Goal: Task Accomplishment & Management: Manage account settings

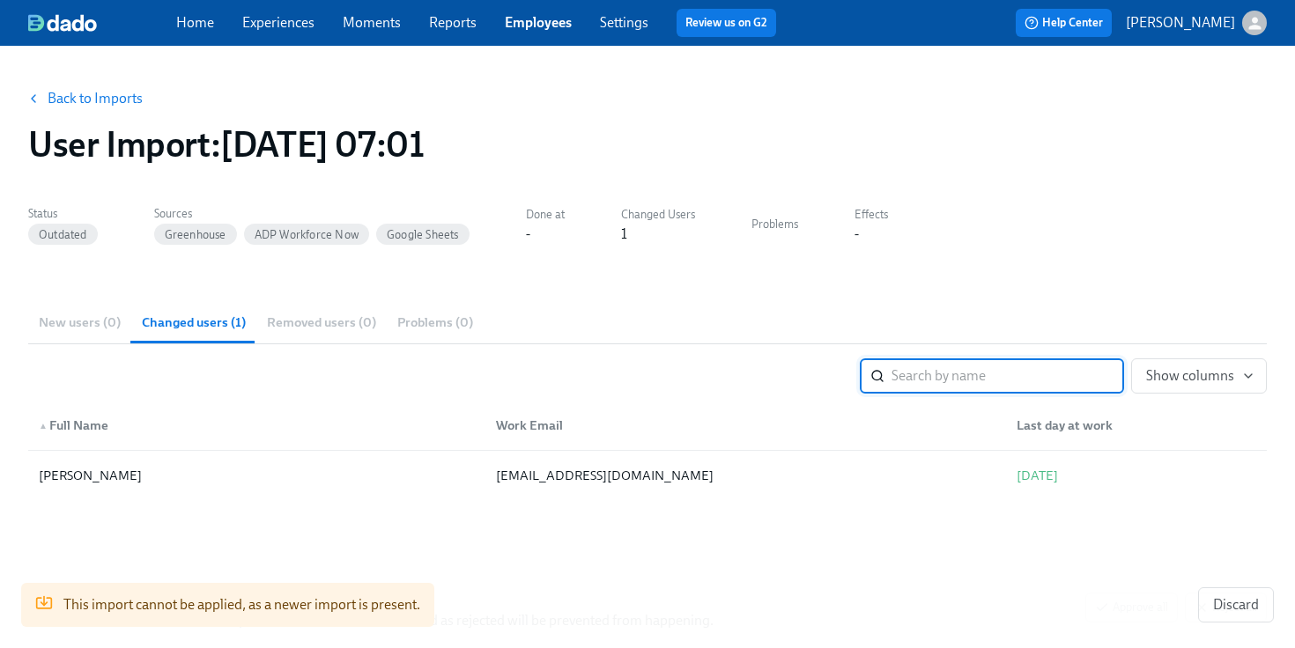
click at [130, 96] on link "Back to Imports" at bounding box center [95, 99] width 95 height 18
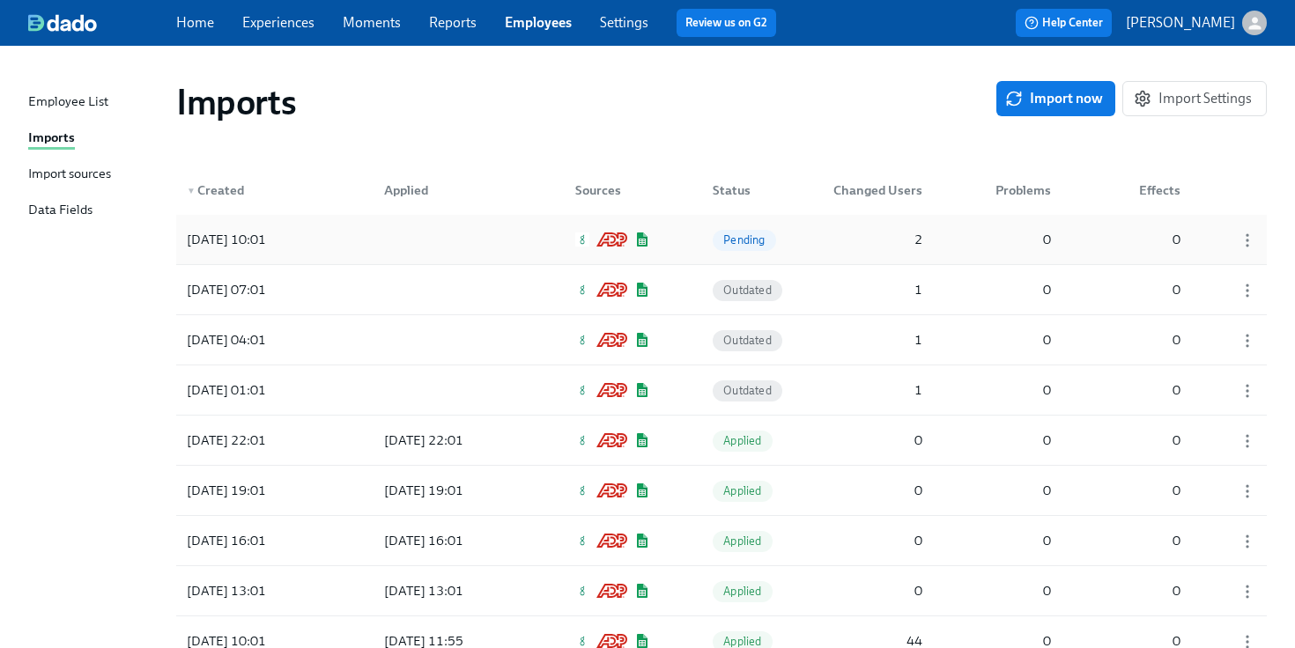
click at [688, 227] on div "[DATE] 10:01 Pending 2 0 0" at bounding box center [721, 239] width 1090 height 49
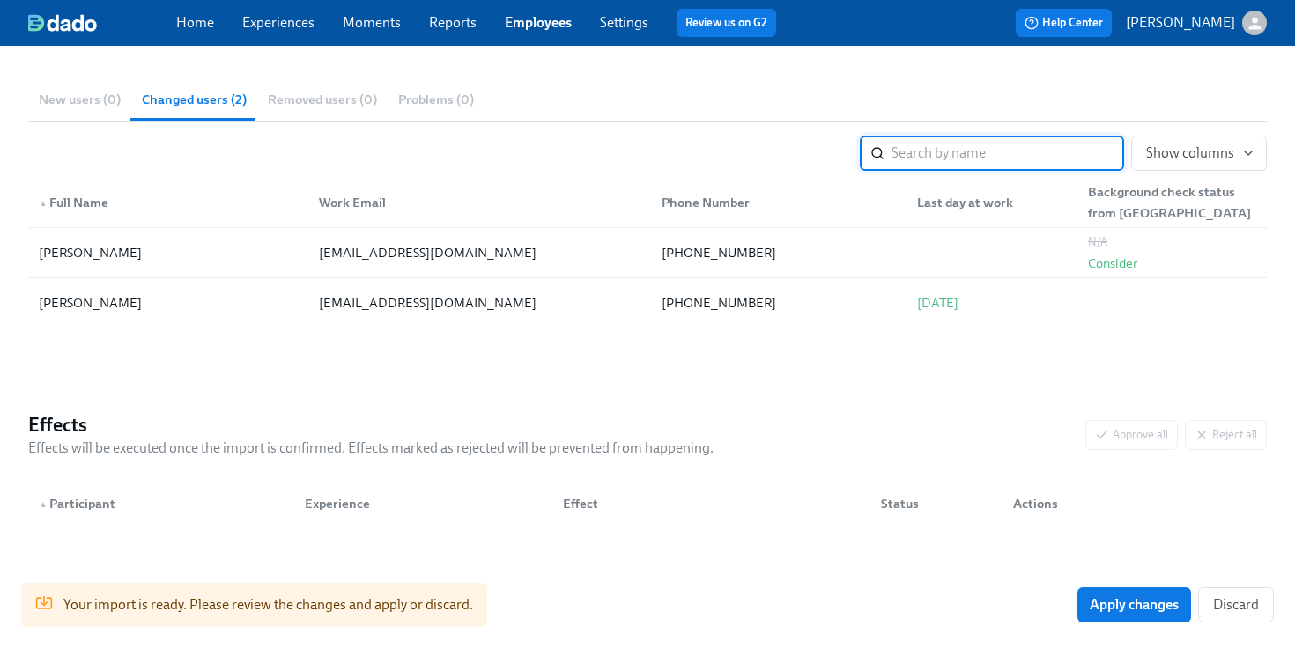
scroll to position [220, 0]
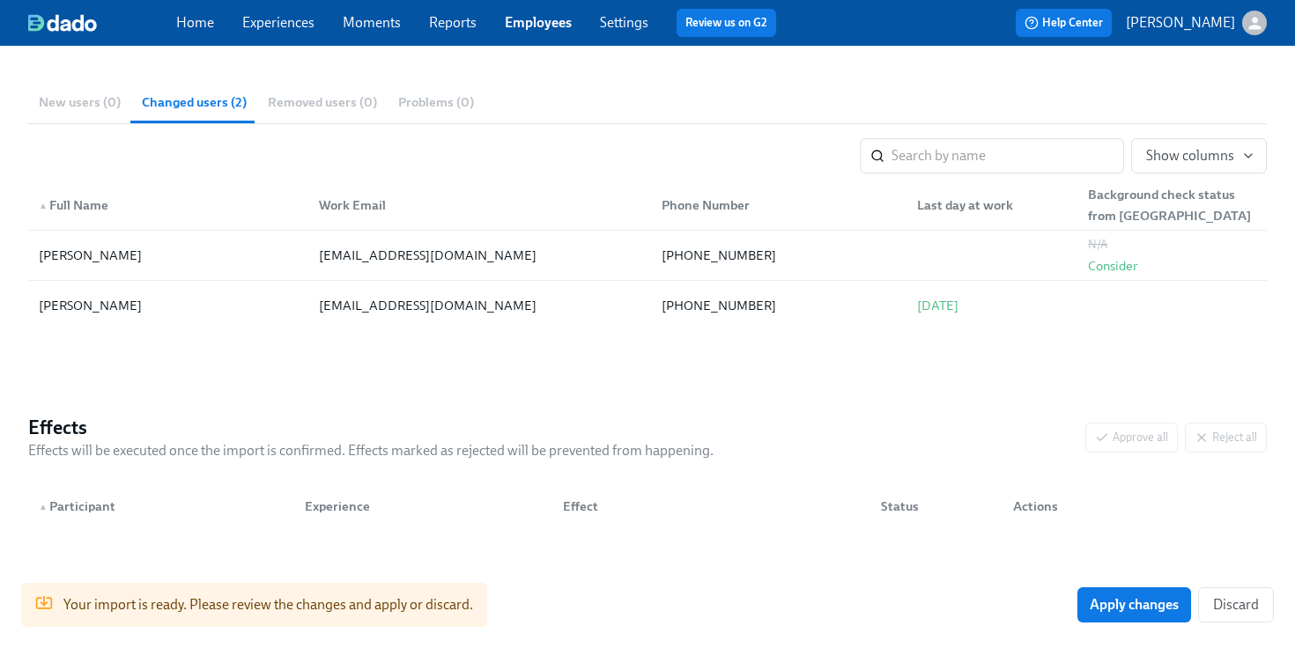
click at [196, 26] on link "Home" at bounding box center [195, 22] width 38 height 17
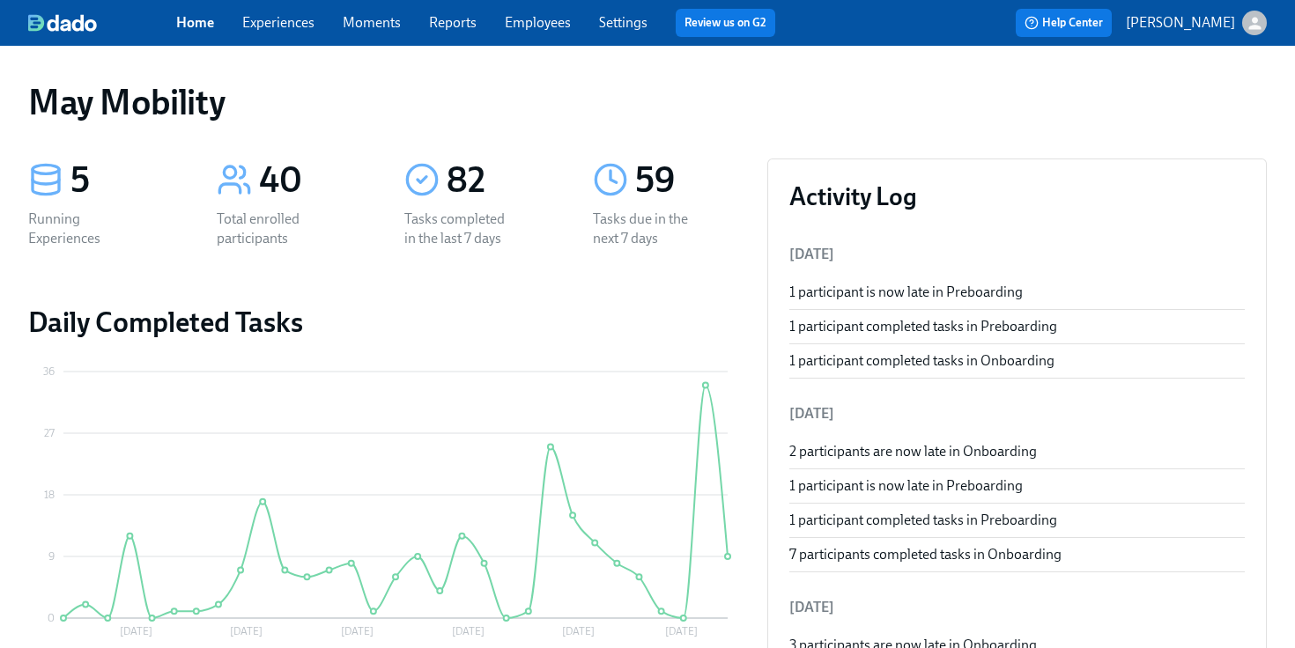
click at [277, 35] on div "Home Experiences Moments Reports Employees Settings Review us on G2" at bounding box center [482, 23] width 613 height 28
click at [277, 30] on link "Experiences" at bounding box center [278, 22] width 72 height 17
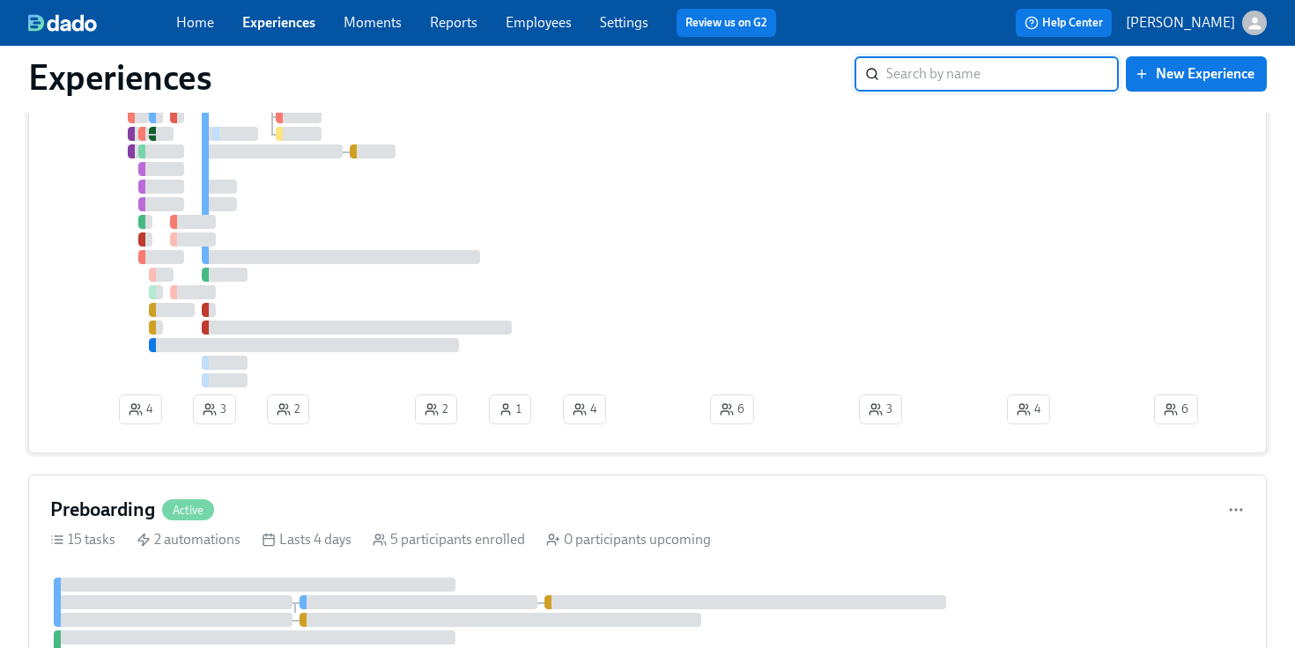
scroll to position [328, 0]
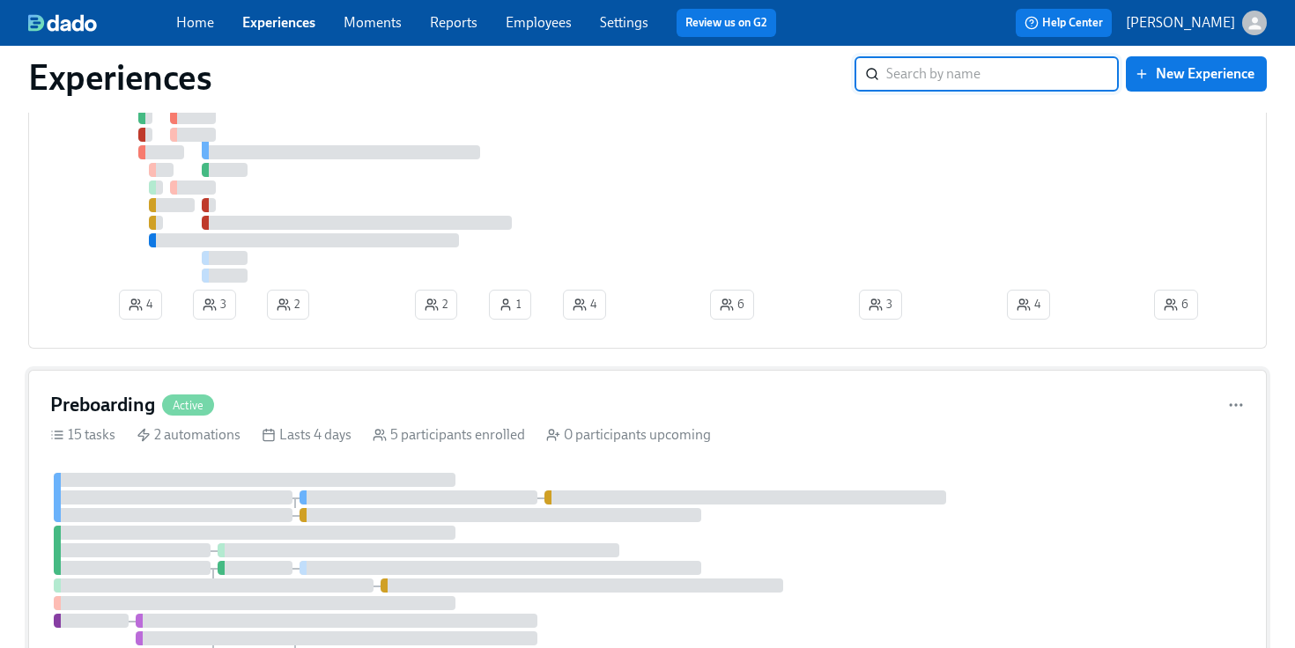
click at [312, 390] on div "Preboarding Active 15 tasks 2 automations Lasts 4 days 5 participants enrolled …" at bounding box center [647, 576] width 1238 height 412
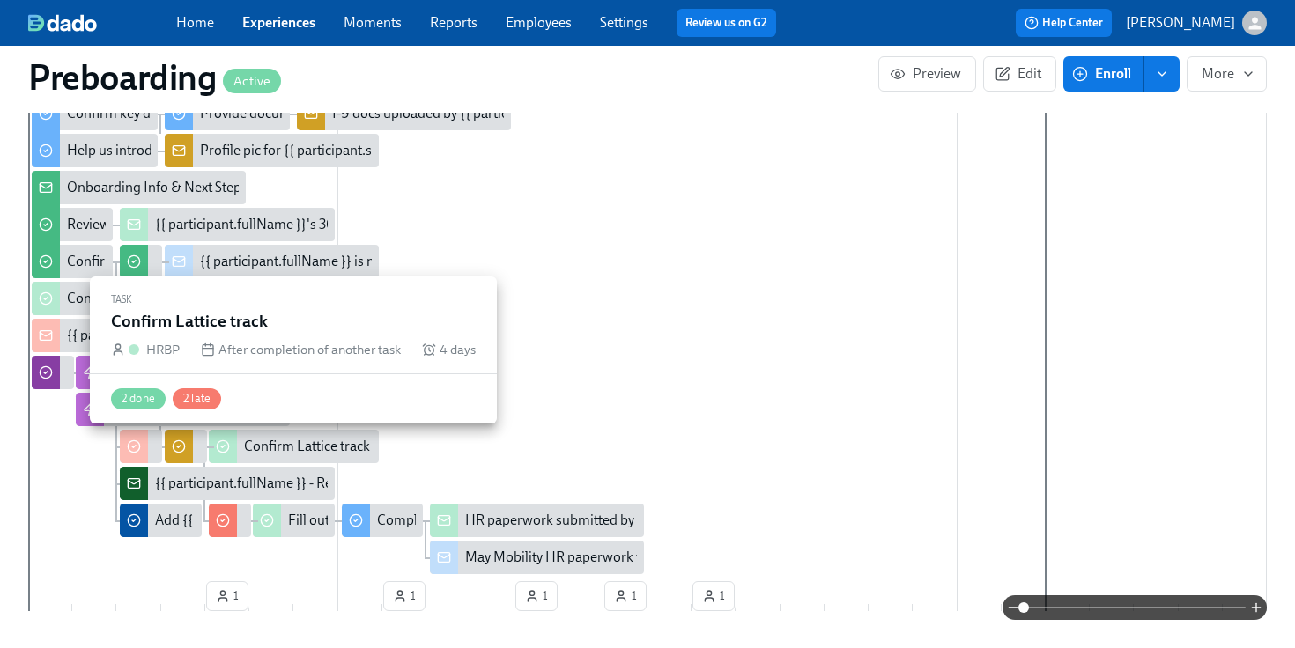
click at [283, 446] on div "Confirm Lattice track" at bounding box center [307, 446] width 126 height 19
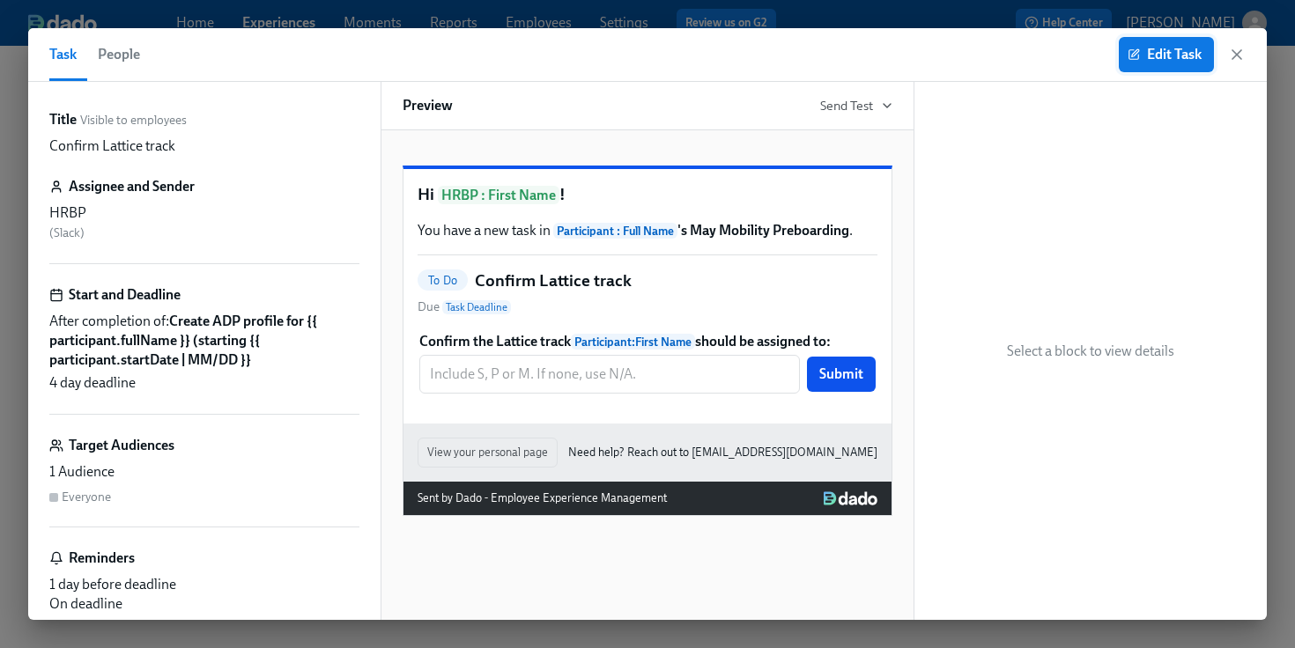
click at [1161, 53] on span "Edit Task" at bounding box center [1166, 55] width 70 height 18
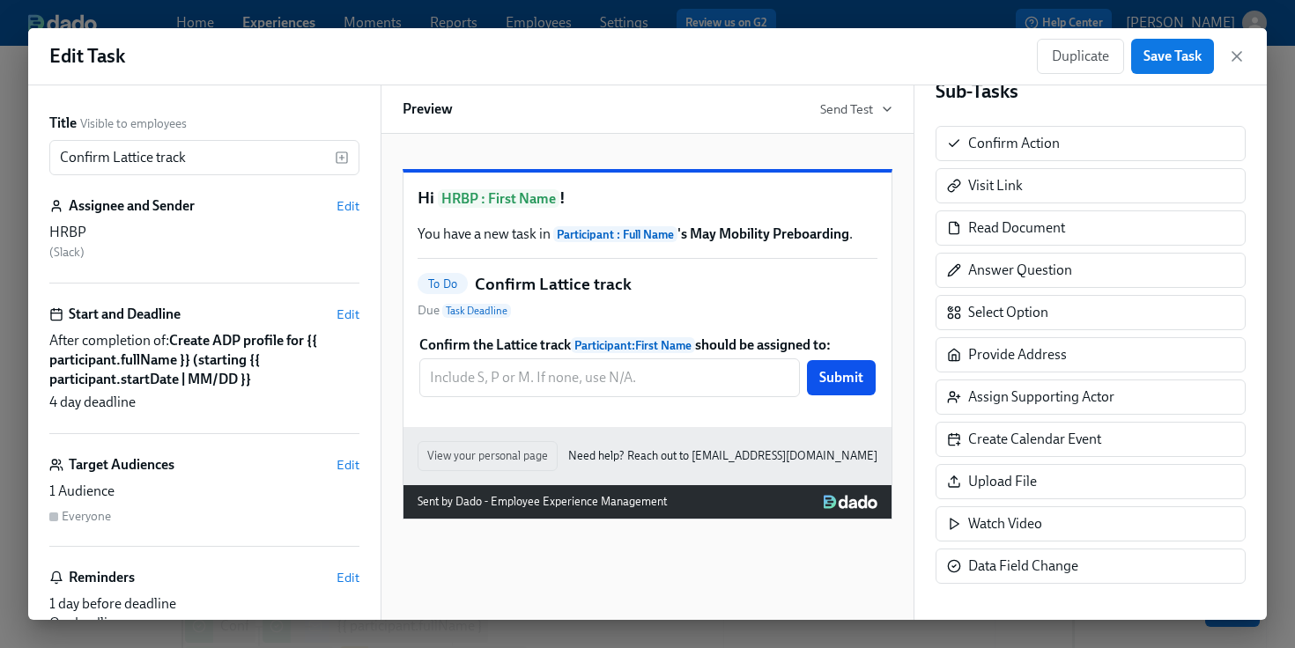
scroll to position [345, 0]
click at [1000, 329] on div "Sub-Tasks Confirm Action Visit Link Read Document Answer Question Select Option…" at bounding box center [1090, 330] width 310 height 506
click at [994, 328] on div "Select Option" at bounding box center [1090, 310] width 310 height 35
click at [984, 317] on div "Select Option" at bounding box center [1008, 310] width 80 height 19
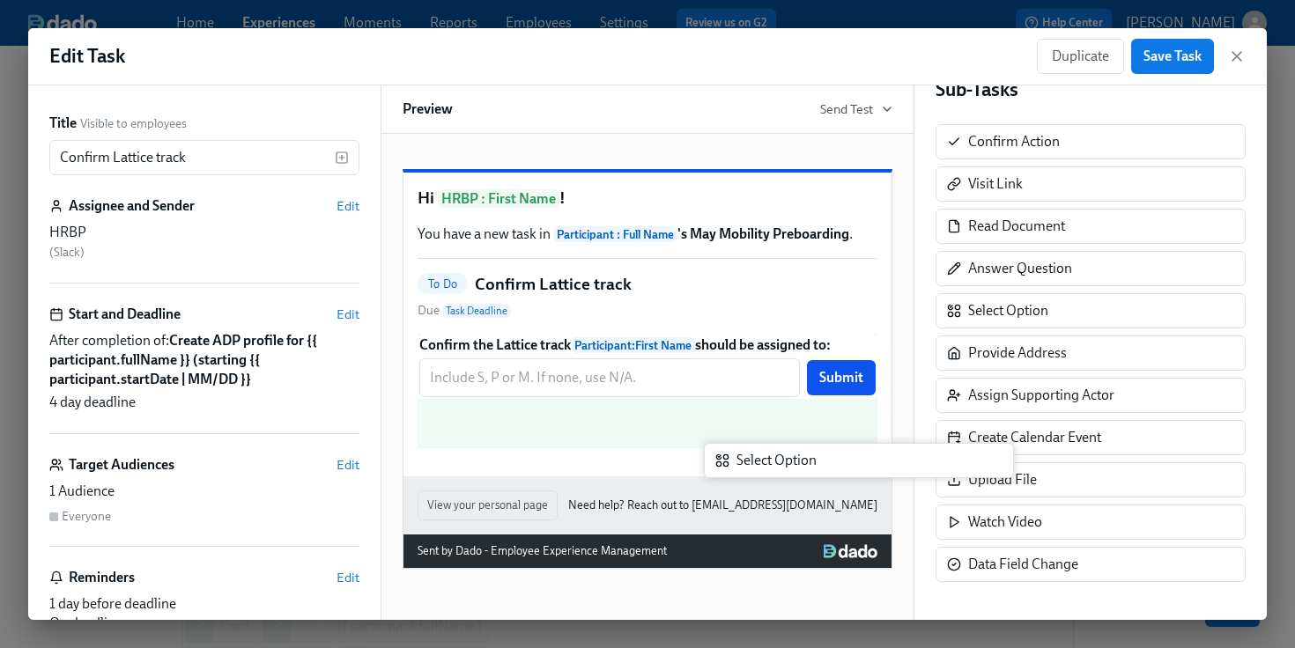
drag, startPoint x: 1002, startPoint y: 319, endPoint x: 754, endPoint y: 478, distance: 295.1
click at [754, 478] on div "Title Visible to employees Confirm Lattice track ​ Assignee and Sender Edit HRB…" at bounding box center [647, 352] width 1238 height 535
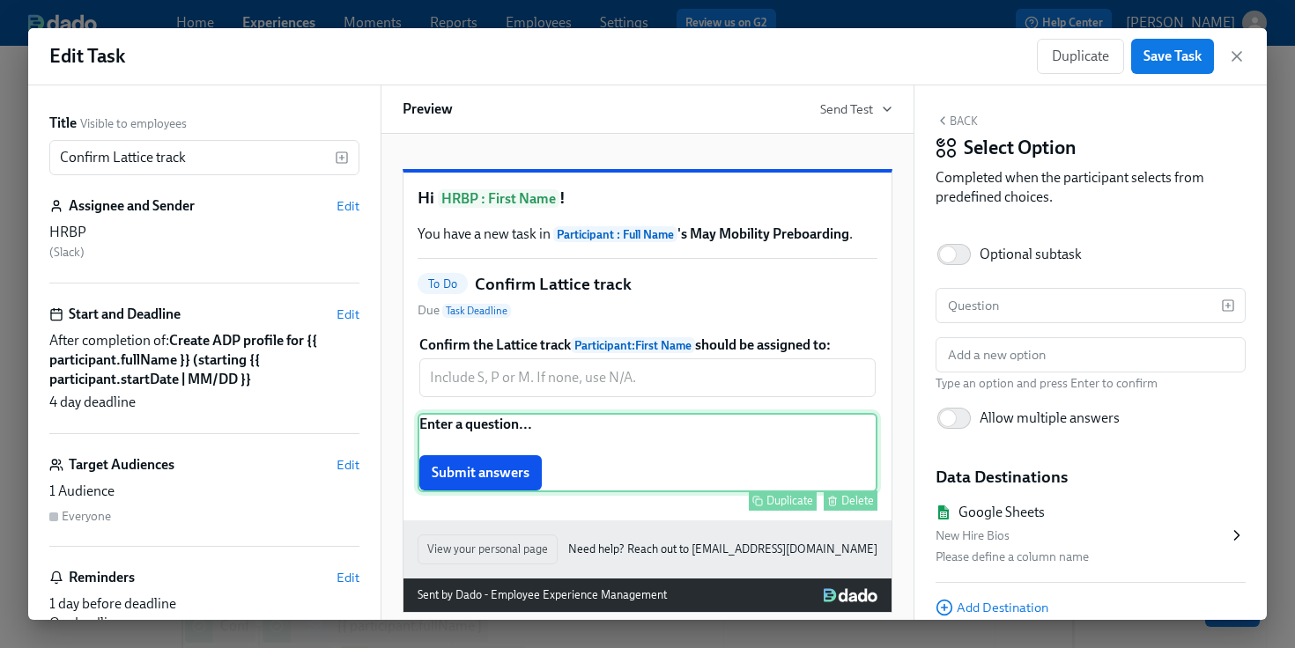
click at [815, 492] on div "Enter a question... Submit answers Duplicate Delete" at bounding box center [647, 452] width 460 height 79
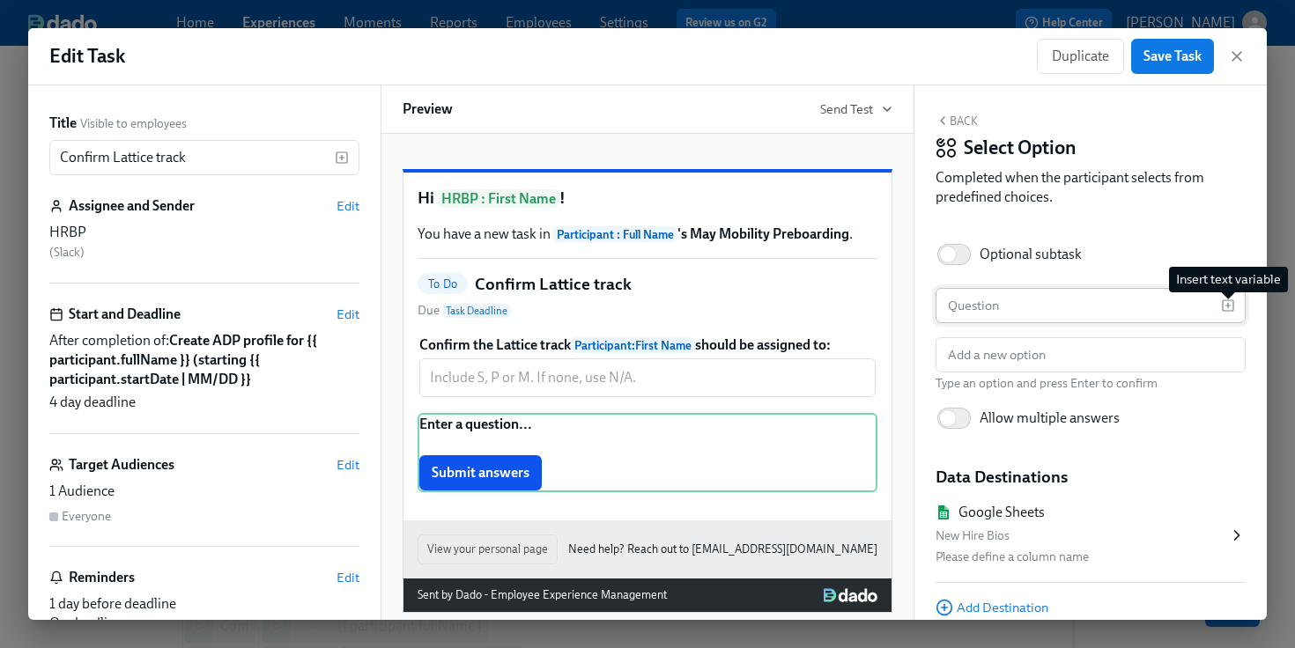
click at [1229, 306] on icon "button" at bounding box center [1227, 306] width 4 height 0
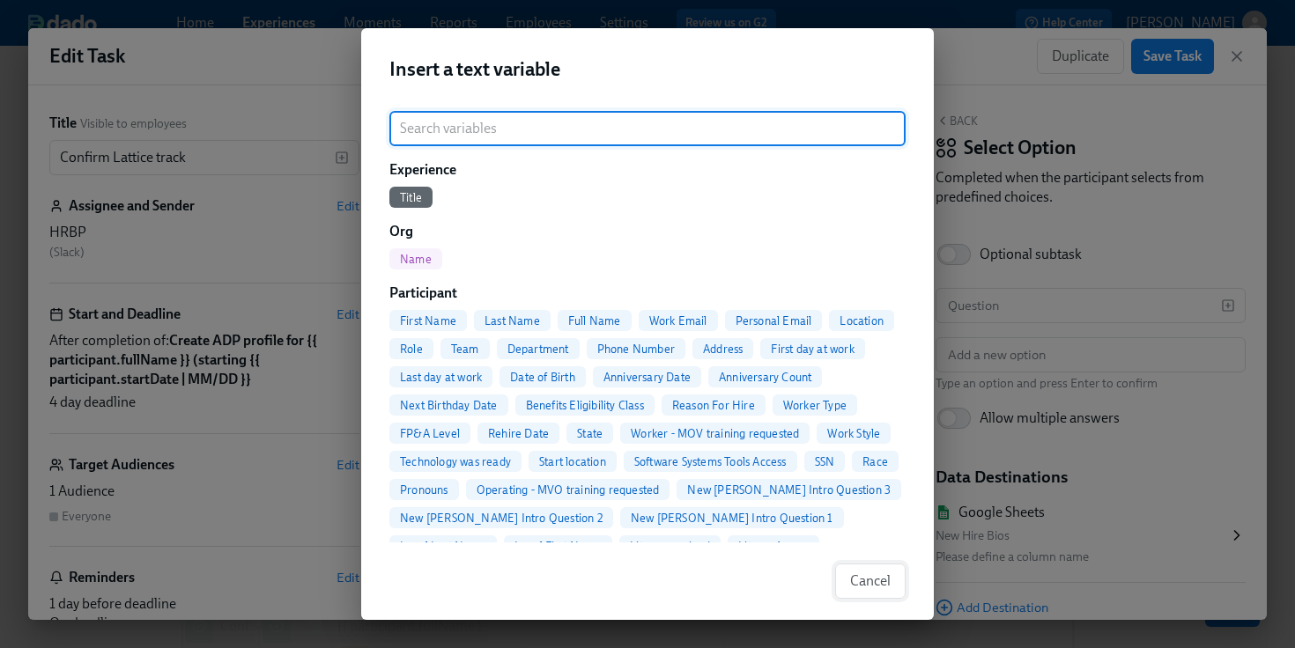
click at [876, 577] on span "Cancel" at bounding box center [870, 581] width 41 height 18
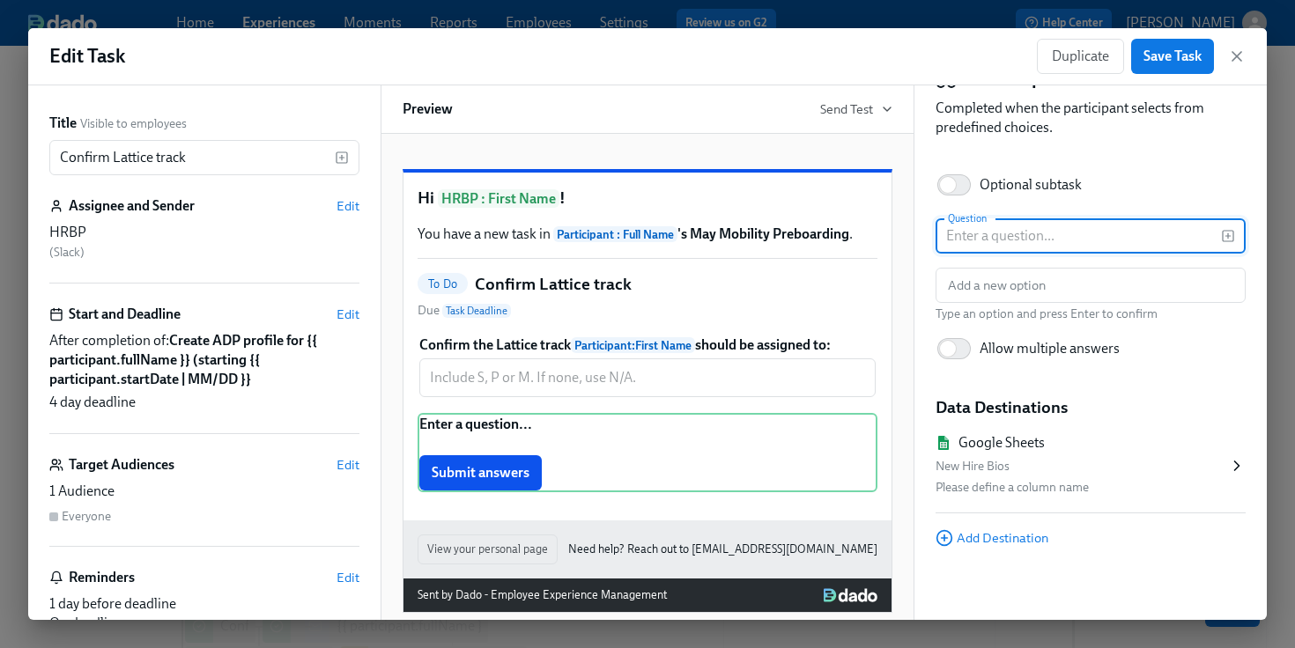
scroll to position [73, 0]
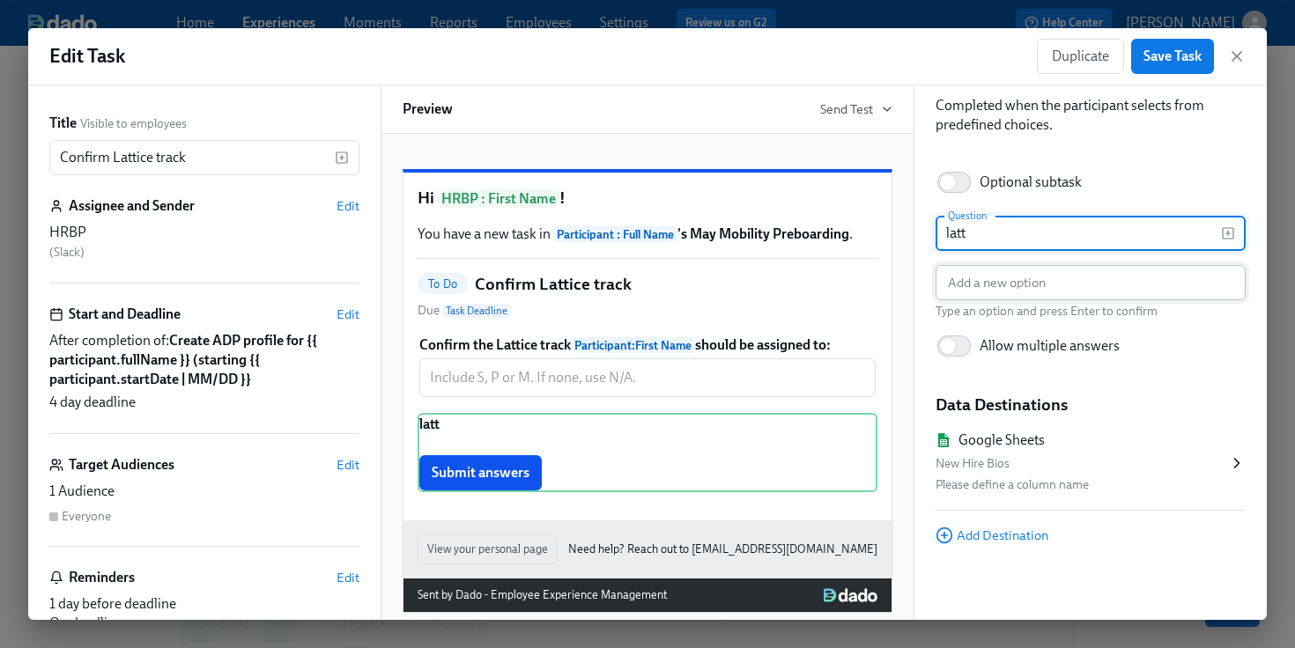
type input "latt"
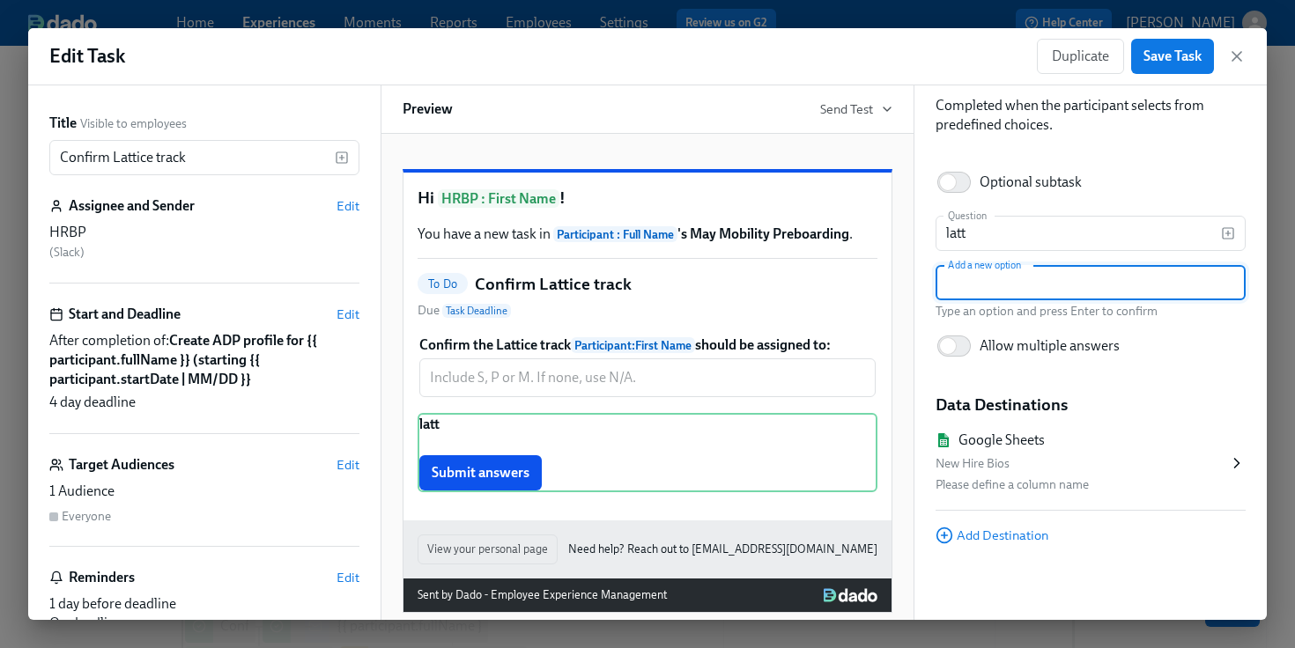
click at [1046, 285] on input "text" at bounding box center [1090, 282] width 310 height 35
paste input "Accounting (M) "Accounting (P) --" "Admin (M) --" "Admin (P) --""
type input "Accounting (M) "Accounting (P) --" "Admin (M) --" "Admin (P) --""
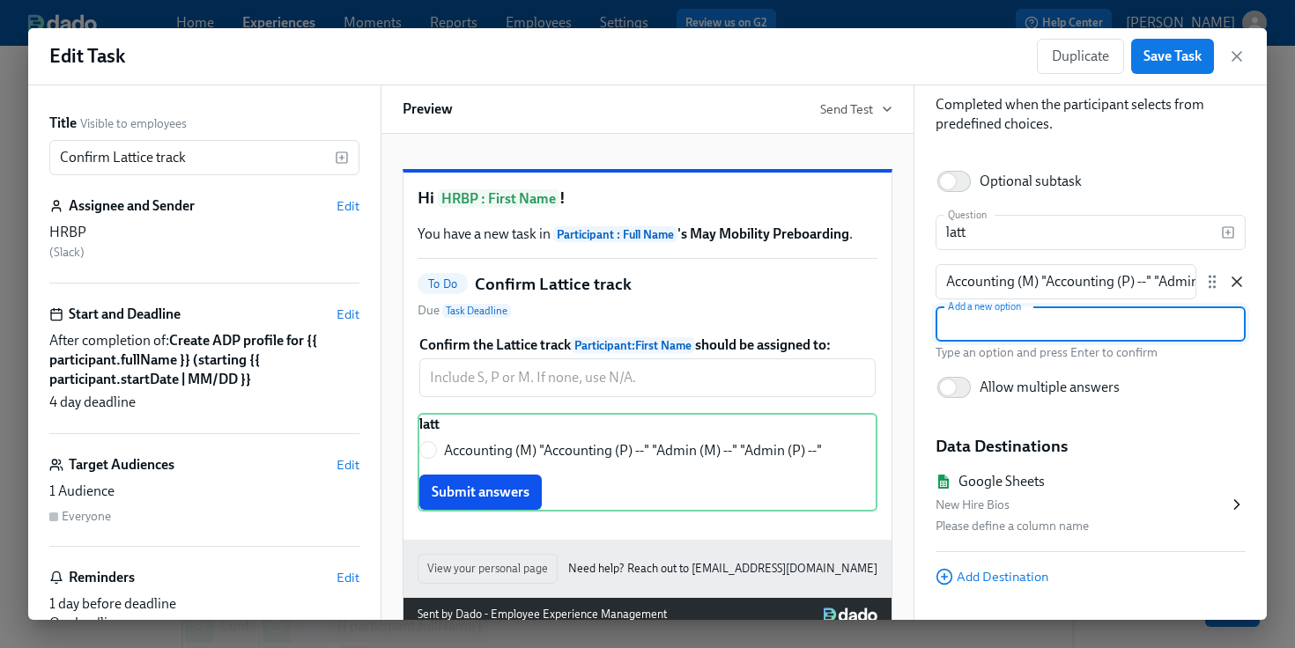
click at [1236, 288] on icon "button" at bounding box center [1237, 282] width 18 height 18
